Goal: Transaction & Acquisition: Purchase product/service

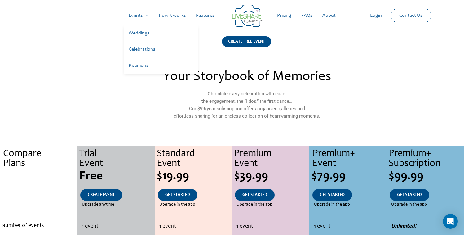
click at [141, 32] on link "Weddings" at bounding box center [161, 33] width 74 height 16
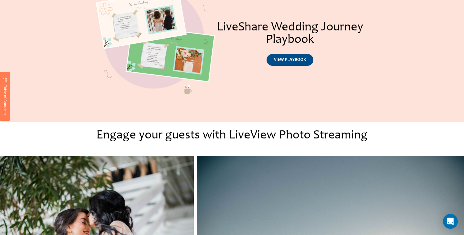
scroll to position [312, 0]
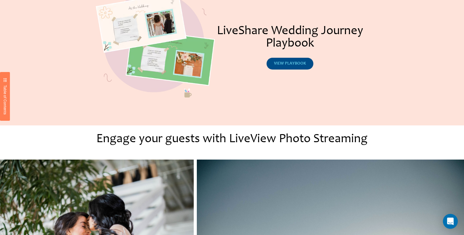
click at [282, 64] on span "view playbook" at bounding box center [290, 63] width 32 height 4
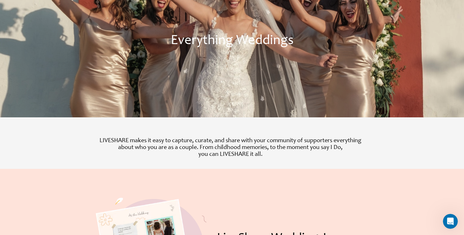
scroll to position [0, 0]
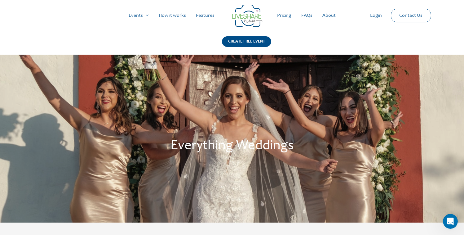
click at [281, 15] on link "Pricing" at bounding box center [284, 16] width 24 height 20
